Goal: Transaction & Acquisition: Register for event/course

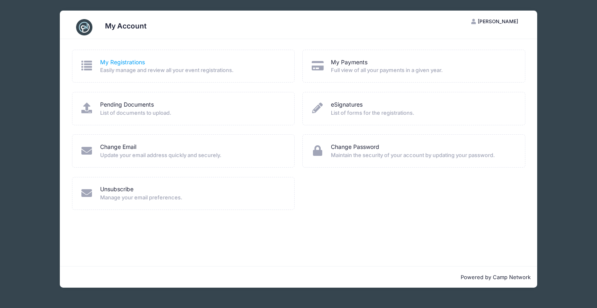
click at [109, 63] on link "My Registrations" at bounding box center [122, 62] width 45 height 9
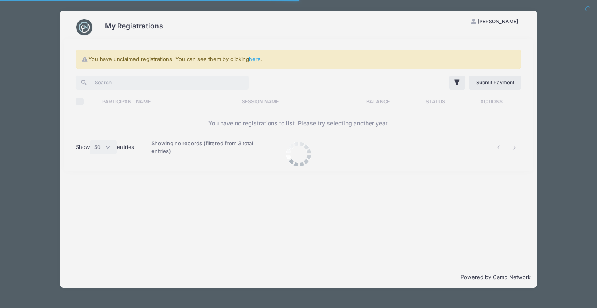
select select "50"
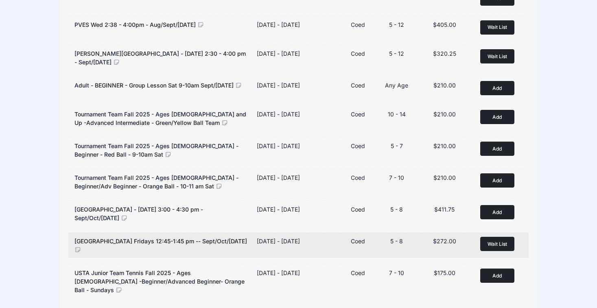
scroll to position [193, 0]
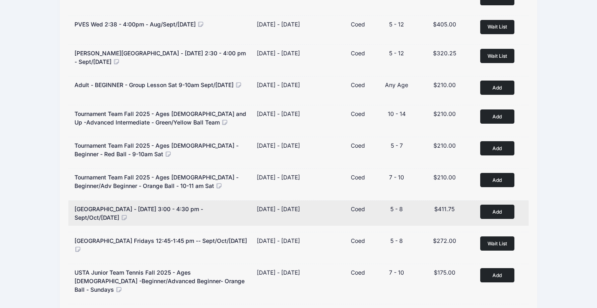
click at [499, 212] on button "Add to Cart" at bounding box center [497, 212] width 34 height 14
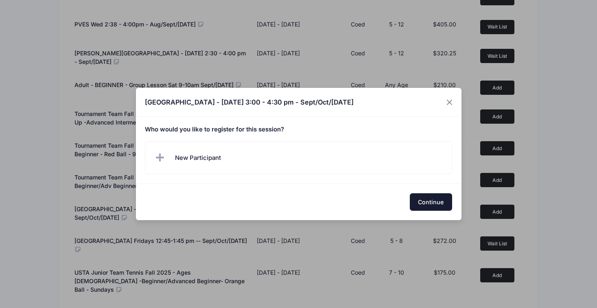
click at [438, 207] on button "Continue" at bounding box center [431, 201] width 42 height 17
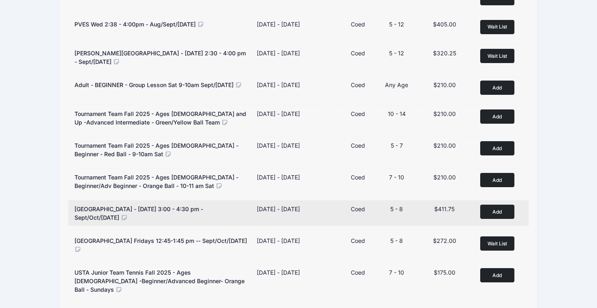
click at [502, 214] on button "Add to Cart" at bounding box center [497, 212] width 34 height 14
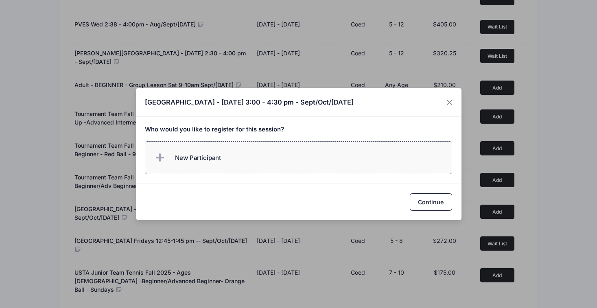
click at [211, 162] on span "New Participant" at bounding box center [187, 158] width 68 height 16
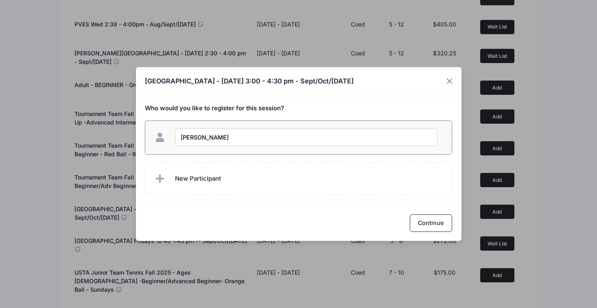
type input "Hannah Girardi"
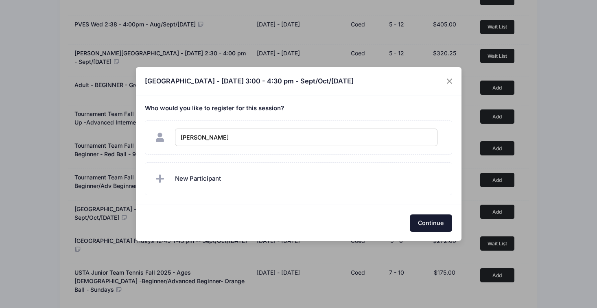
checkbox input "true"
click at [431, 225] on button "Continue" at bounding box center [431, 222] width 42 height 17
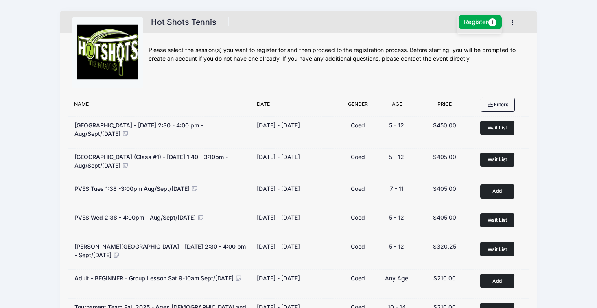
scroll to position [0, 0]
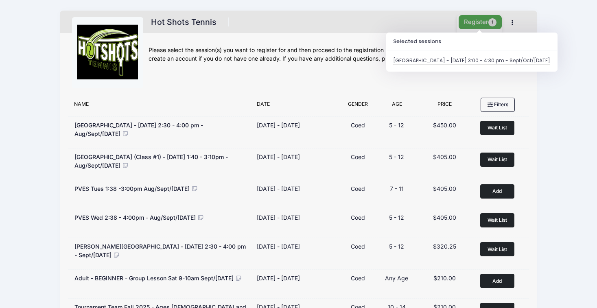
click at [479, 20] on button "Register 1" at bounding box center [479, 22] width 43 height 14
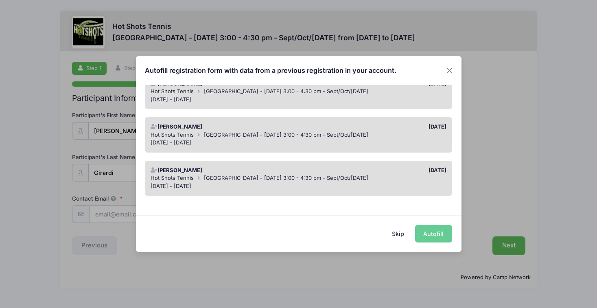
scroll to position [82, 0]
click at [156, 168] on icon at bounding box center [153, 170] width 7 height 5
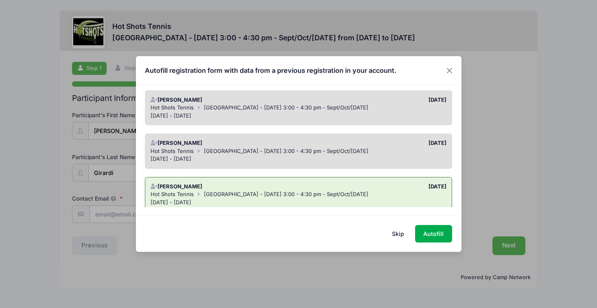
scroll to position [80, 0]
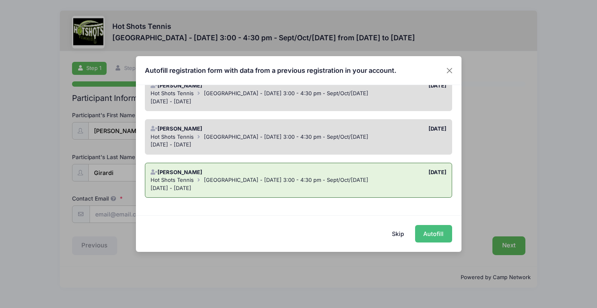
click at [433, 235] on button "Autofill" at bounding box center [433, 233] width 37 height 17
type input "andreafgirardi@gmail.com"
type input "10/02/2020"
type input "5413 w 77th st"
type input "Los angeles"
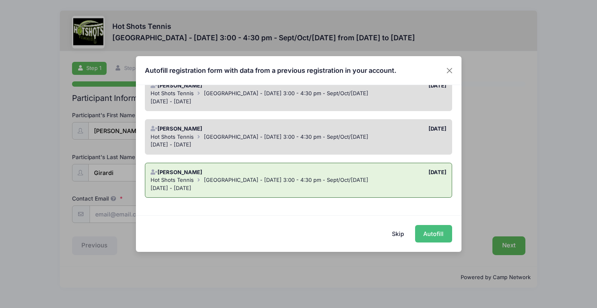
select select "CA"
type input "90045"
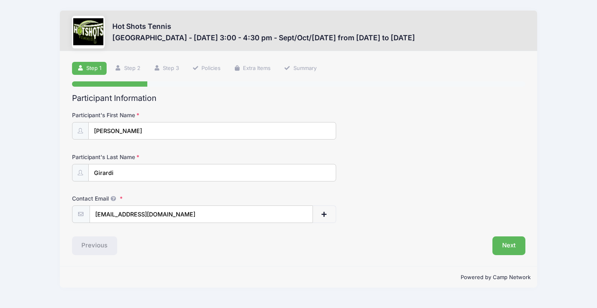
scroll to position [0, 0]
click at [508, 244] on button "Next" at bounding box center [508, 245] width 33 height 19
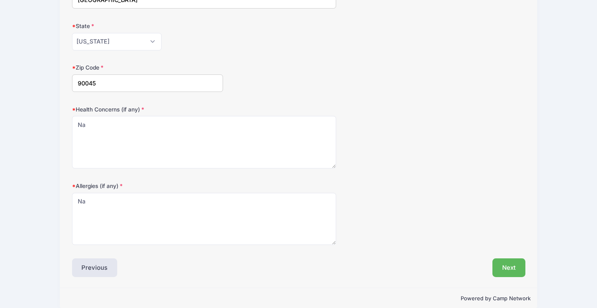
scroll to position [215, 0]
click at [501, 261] on button "Next" at bounding box center [508, 266] width 33 height 19
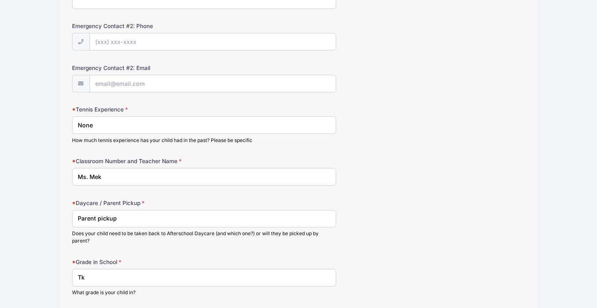
scroll to position [384, 0]
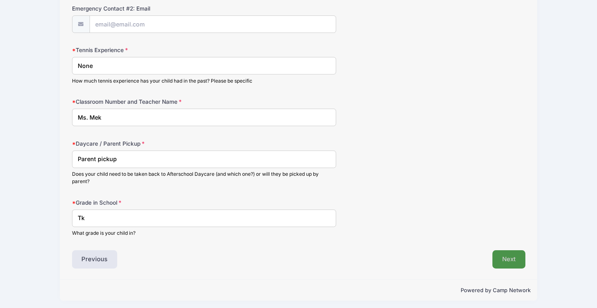
click at [505, 257] on button "Next" at bounding box center [508, 259] width 33 height 19
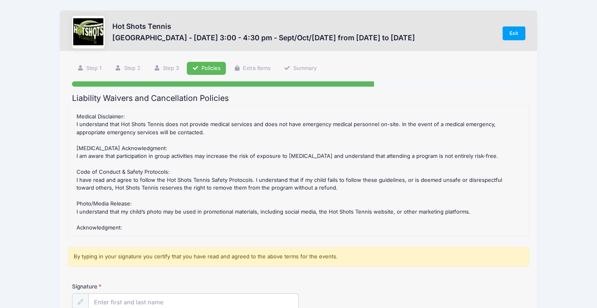
scroll to position [179, 0]
click at [124, 299] on input "Signature" at bounding box center [193, 302] width 209 height 17
type input "andrea girardi"
click at [349, 288] on div "Signature andrea girardi" at bounding box center [298, 296] width 453 height 28
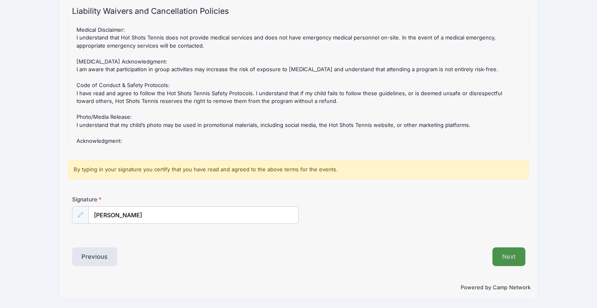
scroll to position [87, 0]
click at [509, 257] on button "Next" at bounding box center [508, 257] width 33 height 19
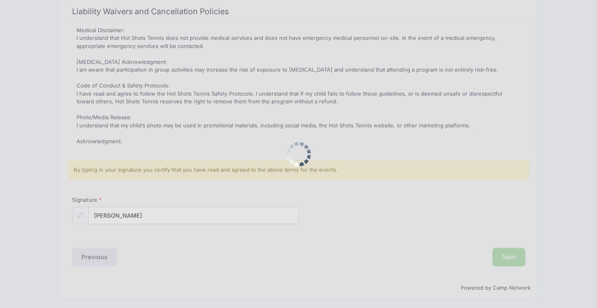
scroll to position [0, 0]
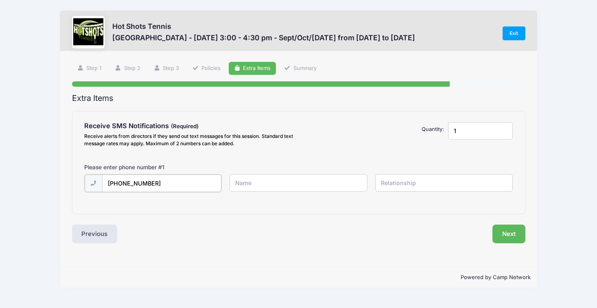
type input "(858) 395-2880"
click at [284, 180] on input "Andrea" at bounding box center [297, 182] width 137 height 17
type input "Andrea Girardi"
type input "Mom"
click at [506, 233] on button "Next" at bounding box center [508, 233] width 33 height 19
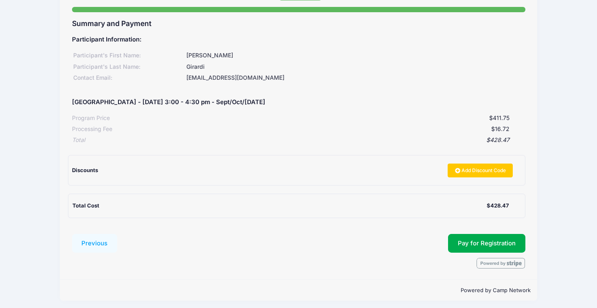
scroll to position [74, 0]
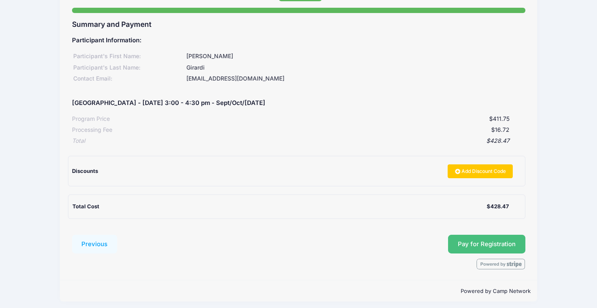
click at [469, 240] on span "Pay for Registration" at bounding box center [487, 243] width 58 height 7
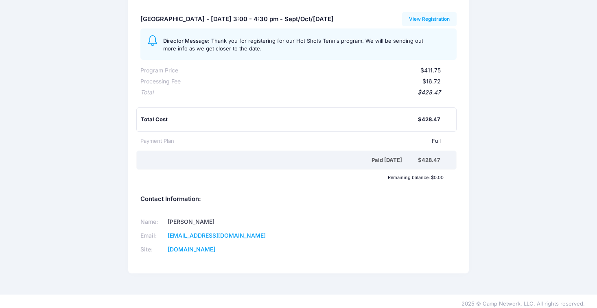
scroll to position [92, 0]
click at [215, 246] on link "www.hotshotstennis.org" at bounding box center [192, 249] width 48 height 7
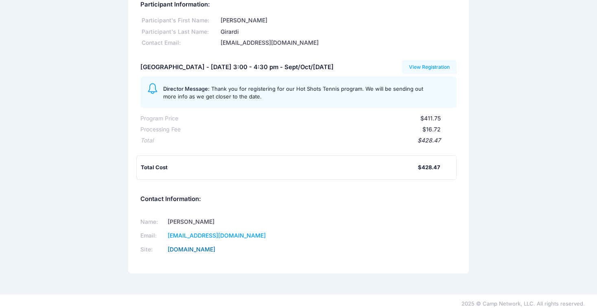
click at [215, 246] on link "[DOMAIN_NAME]" at bounding box center [192, 249] width 48 height 7
